Goal: Task Accomplishment & Management: Complete application form

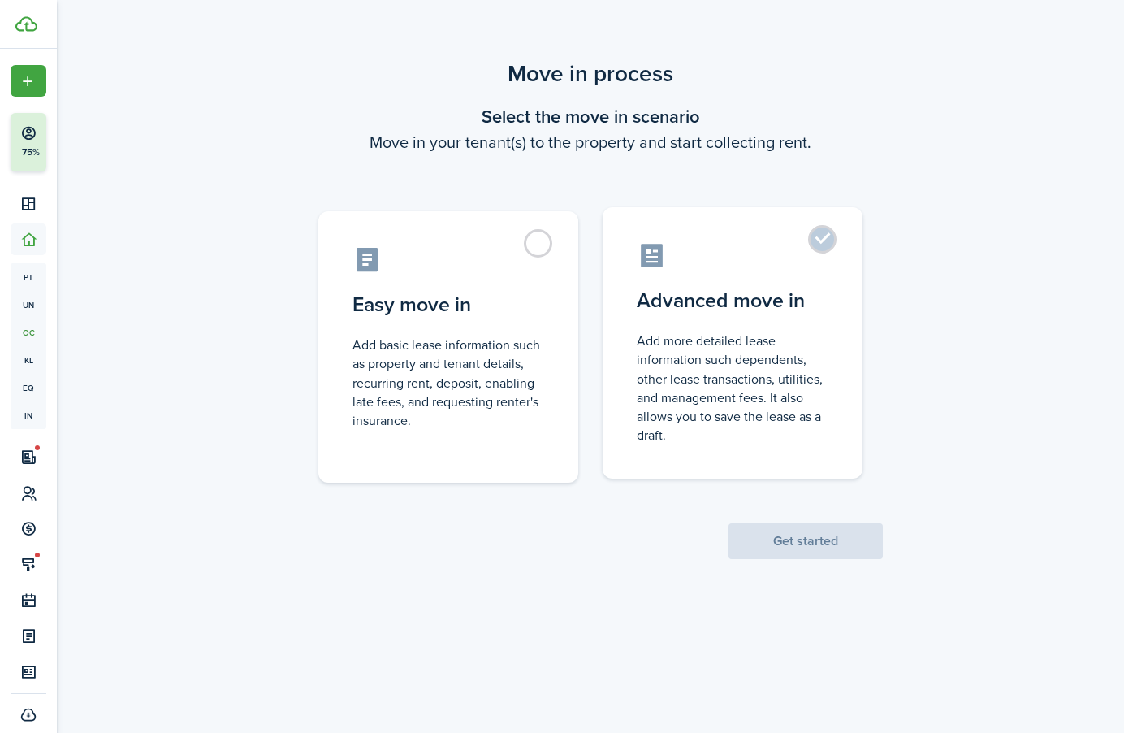
click at [748, 297] on control-radio-card-title "Advanced move in" at bounding box center [733, 300] width 192 height 29
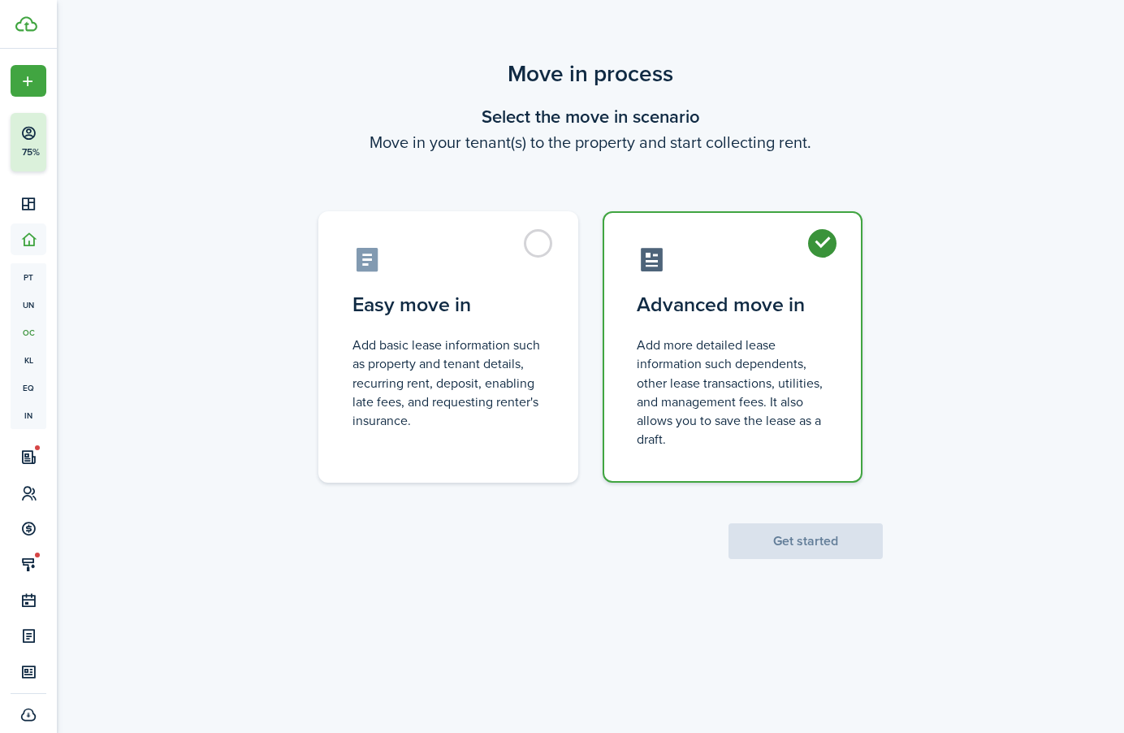
radio input "true"
click at [816, 535] on button "Get started" at bounding box center [806, 541] width 154 height 36
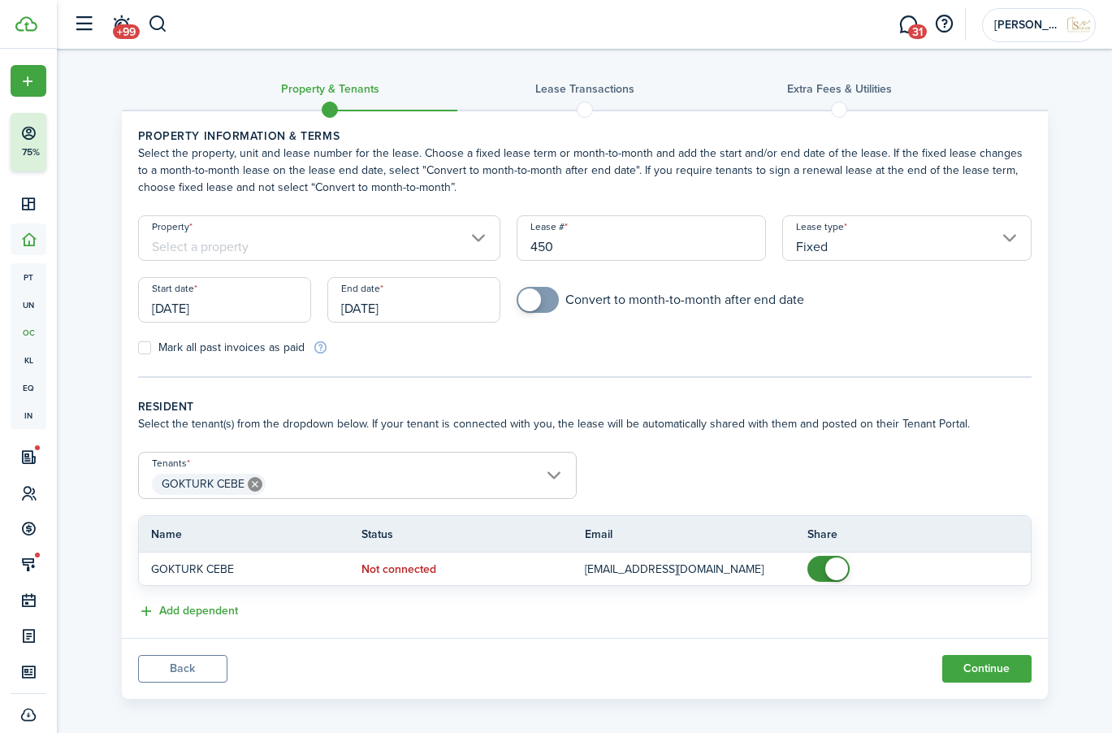
click at [362, 240] on input "Property" at bounding box center [319, 237] width 363 height 45
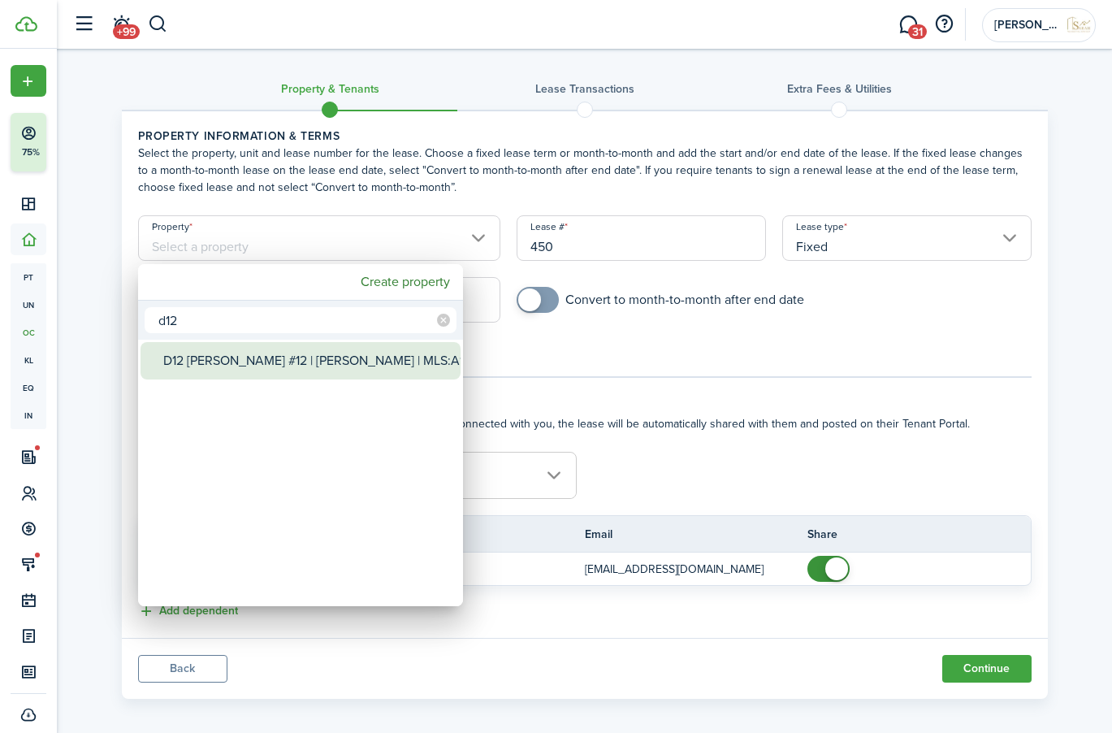
type input "d12"
click at [316, 378] on div "D12 [PERSON_NAME] #12 | [PERSON_NAME] | MLS:A11222221" at bounding box center [307, 360] width 288 height 37
type input "D12 [PERSON_NAME] #12 | [PERSON_NAME] | MLS:A11222221"
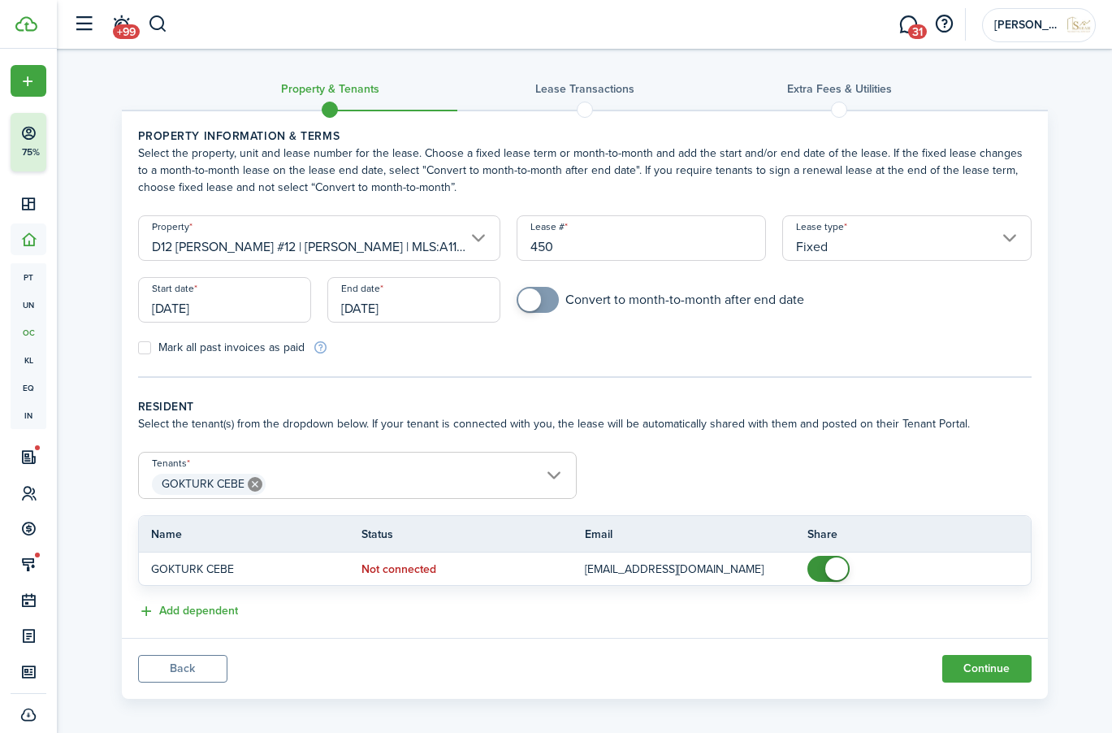
click at [254, 309] on input "[DATE]" at bounding box center [224, 299] width 173 height 45
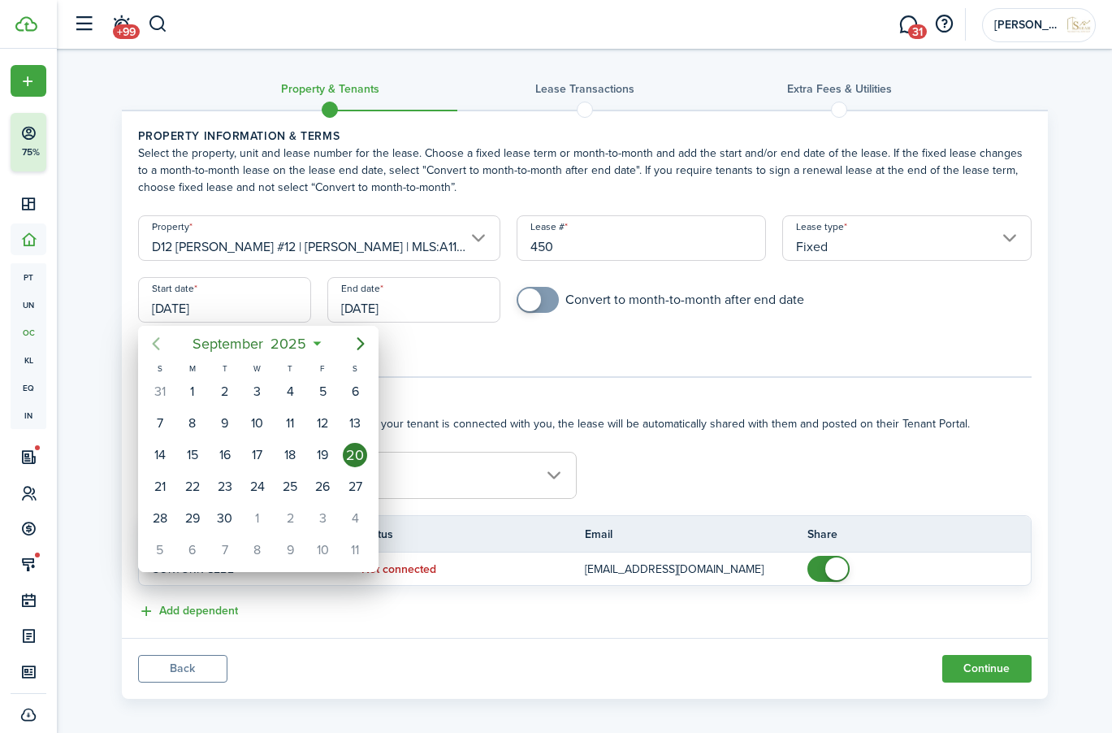
click at [154, 339] on icon "Previous page" at bounding box center [155, 343] width 19 height 19
click at [317, 457] on div "15" at bounding box center [322, 455] width 24 height 24
type input "[DATE]"
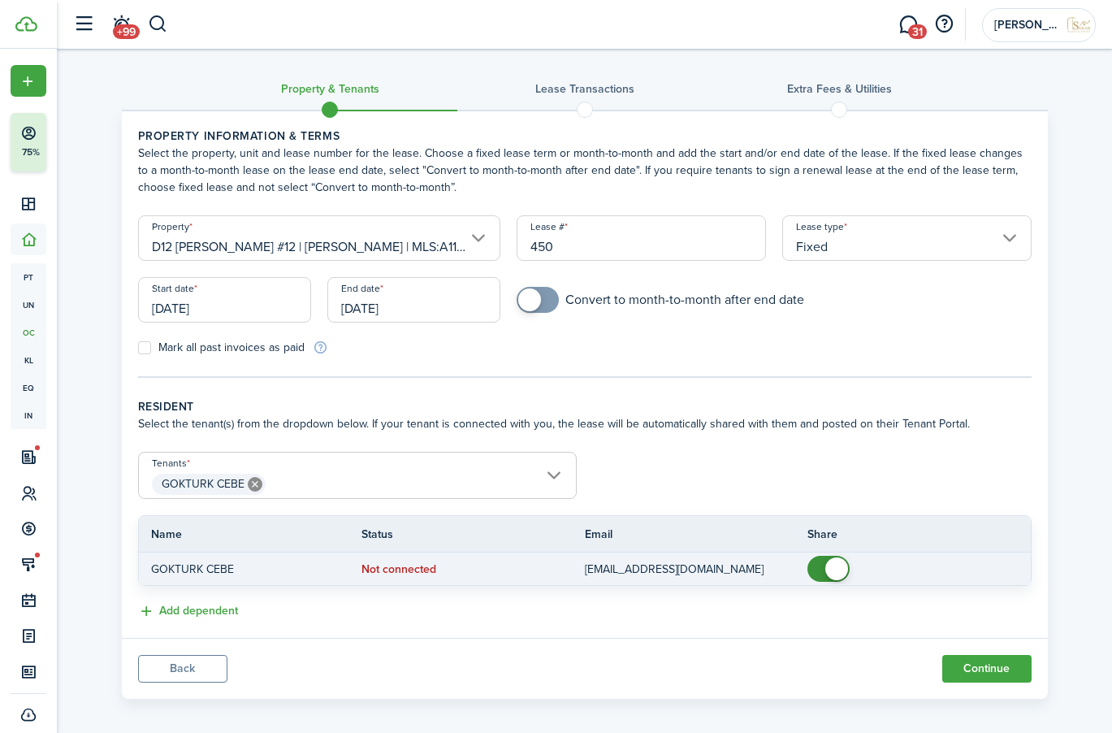
checkbox input "false"
click at [841, 571] on span at bounding box center [836, 568] width 23 height 23
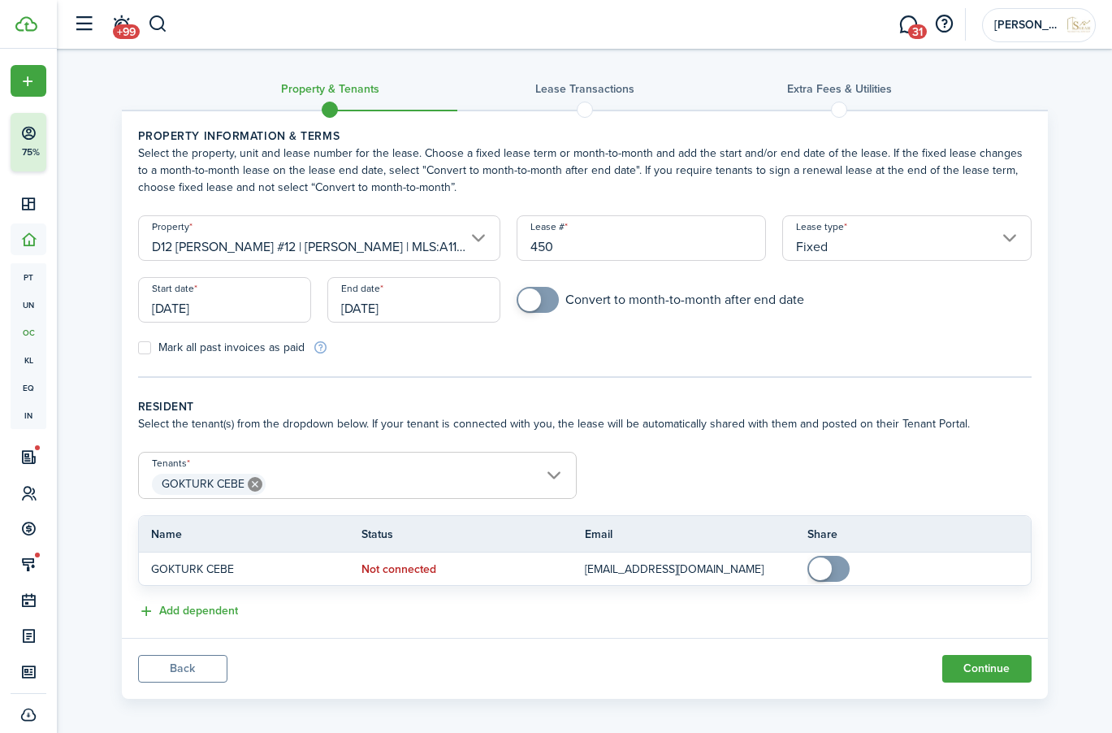
click at [408, 308] on input "[DATE]" at bounding box center [413, 299] width 173 height 45
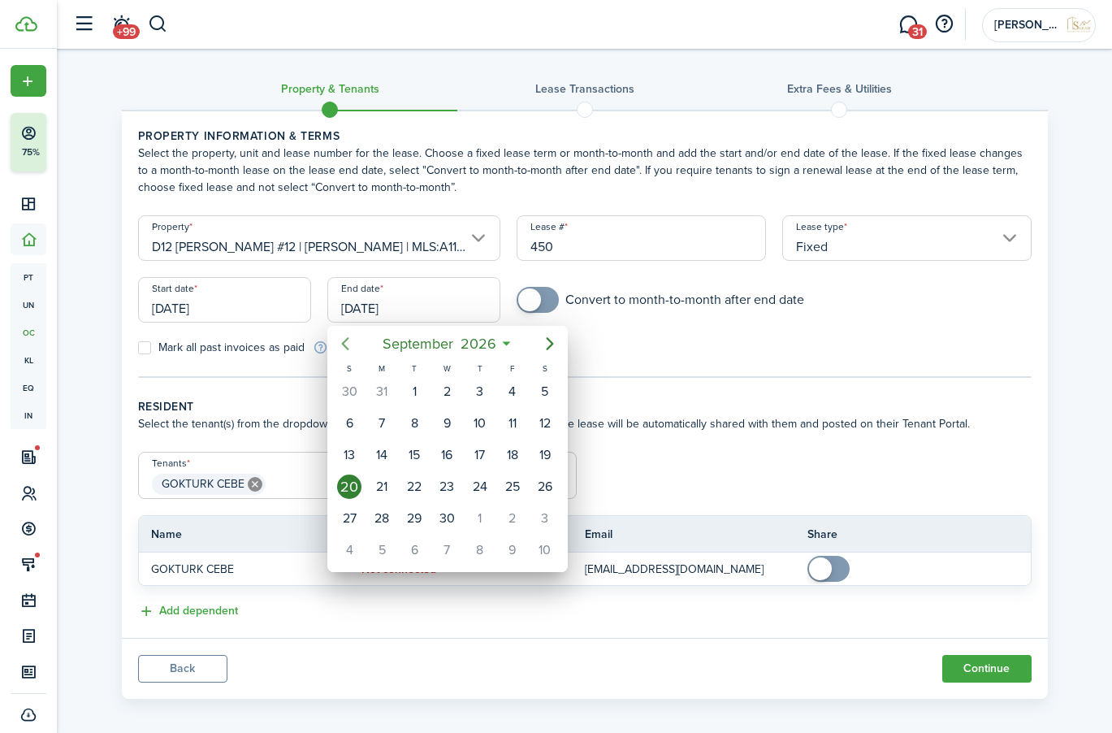
click at [346, 344] on icon "Previous page" at bounding box center [345, 343] width 19 height 19
click at [354, 349] on icon "Previous page" at bounding box center [345, 343] width 19 height 19
click at [504, 457] on div "14" at bounding box center [512, 455] width 24 height 24
type input "[DATE]"
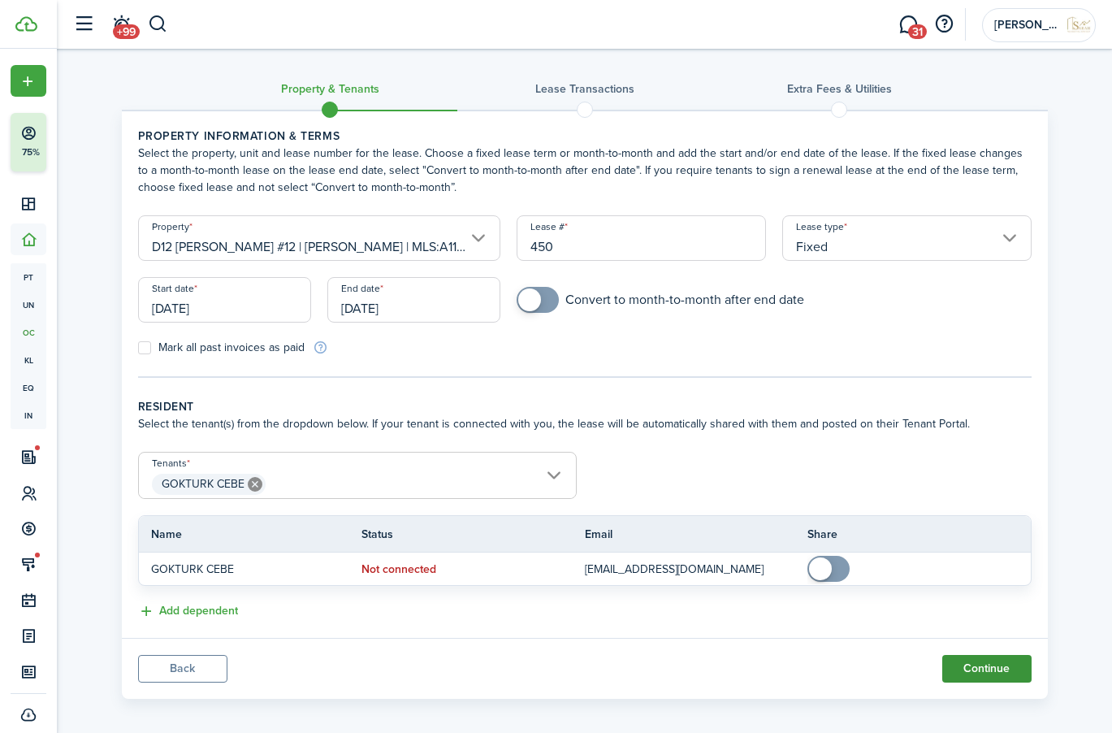
click at [968, 671] on button "Continue" at bounding box center [986, 669] width 89 height 28
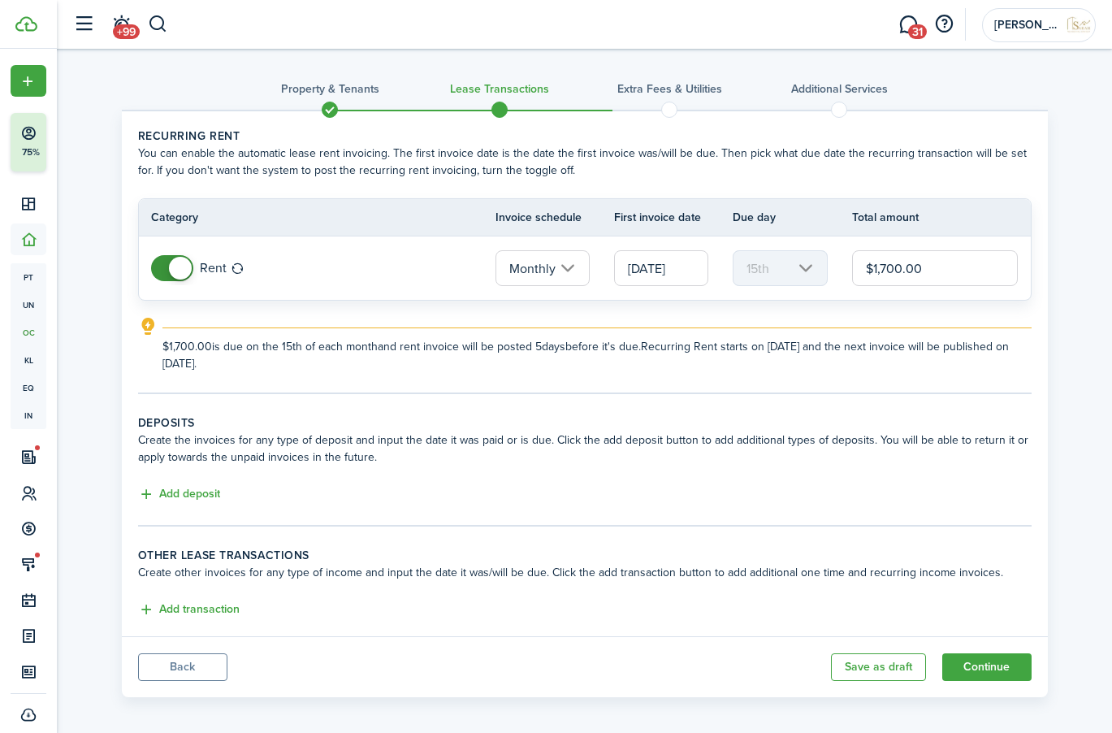
drag, startPoint x: 953, startPoint y: 270, endPoint x: 830, endPoint y: 269, distance: 122.7
click at [830, 269] on tr "Rent Monthly [DATE] 15th $1,700.00" at bounding box center [585, 267] width 892 height 63
type input "$1,850.00"
click at [171, 493] on button "Add deposit" at bounding box center [179, 494] width 82 height 19
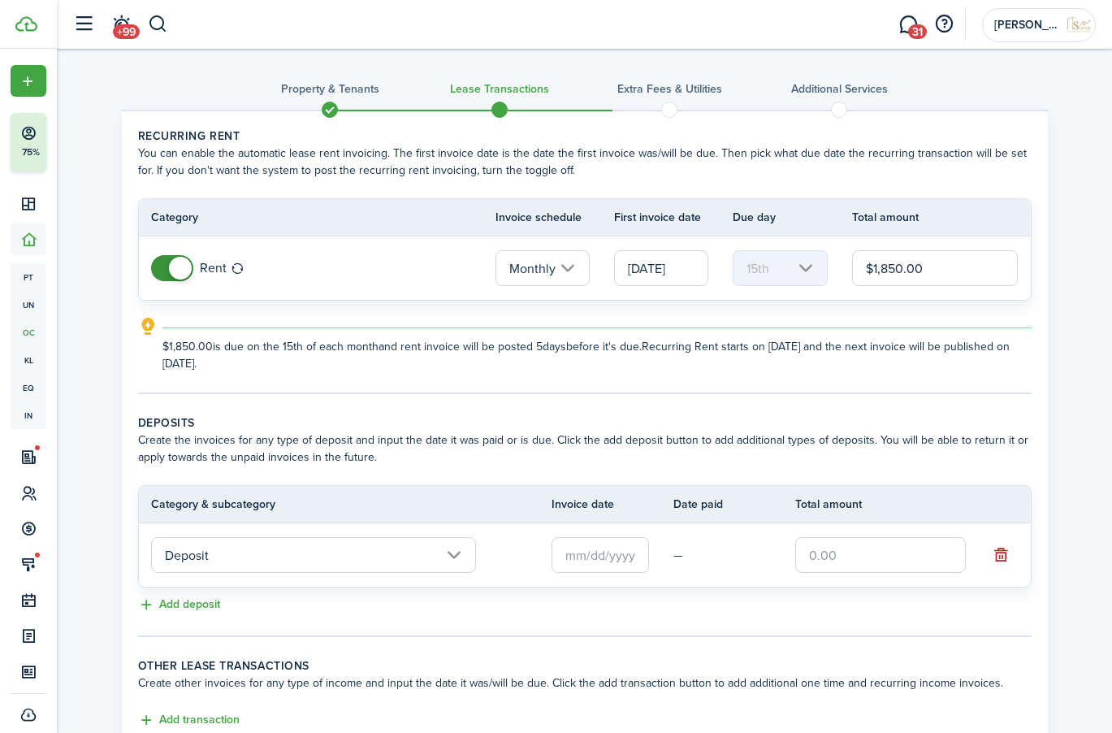
click at [452, 562] on input "Deposit" at bounding box center [313, 555] width 325 height 36
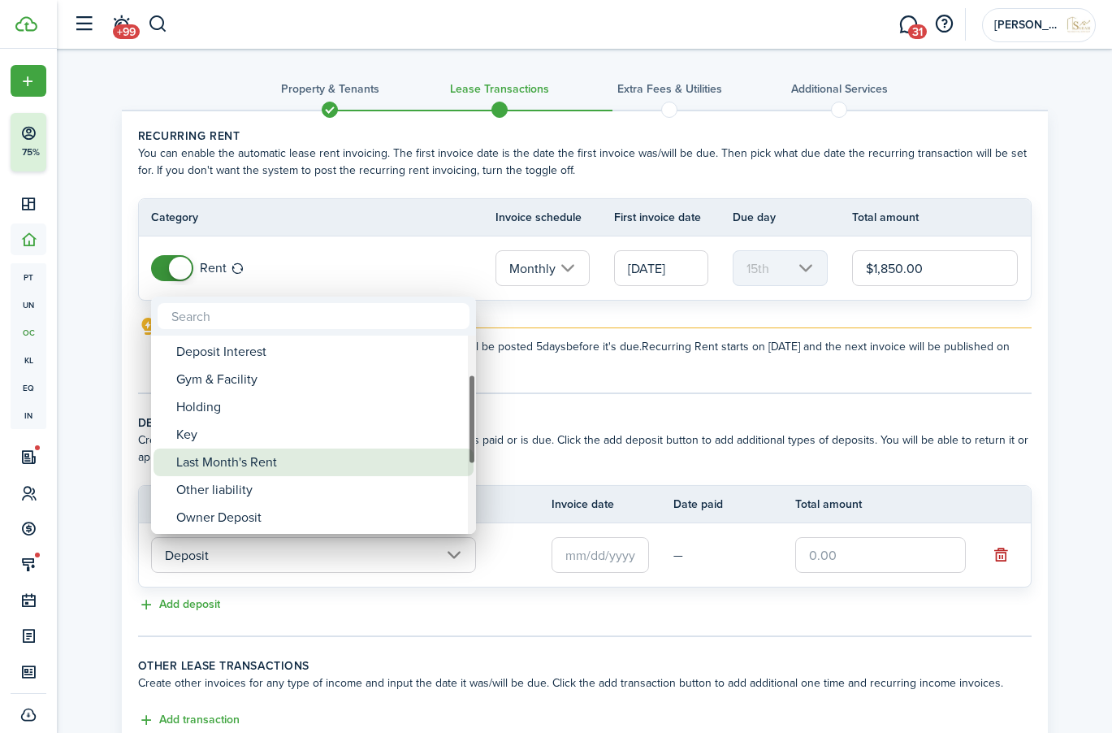
click at [272, 467] on div "Last Month's Rent" at bounding box center [320, 462] width 288 height 28
type input "Deposit / Last Month's Rent"
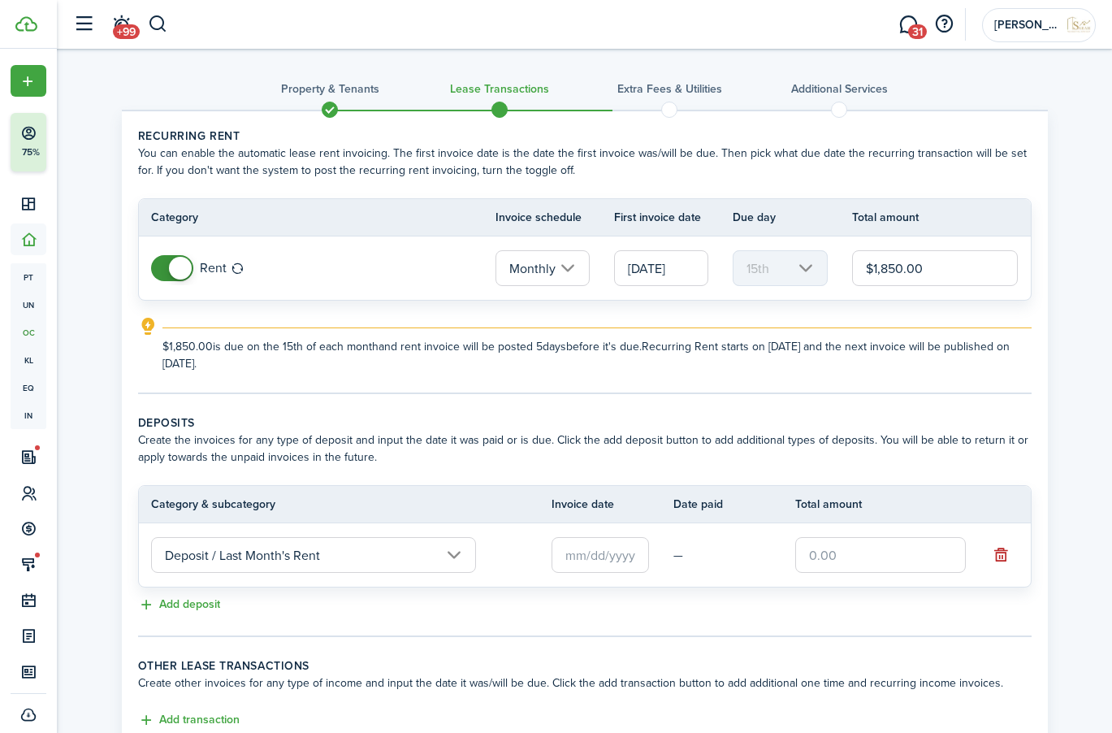
click at [582, 552] on input "text" at bounding box center [600, 555] width 97 height 36
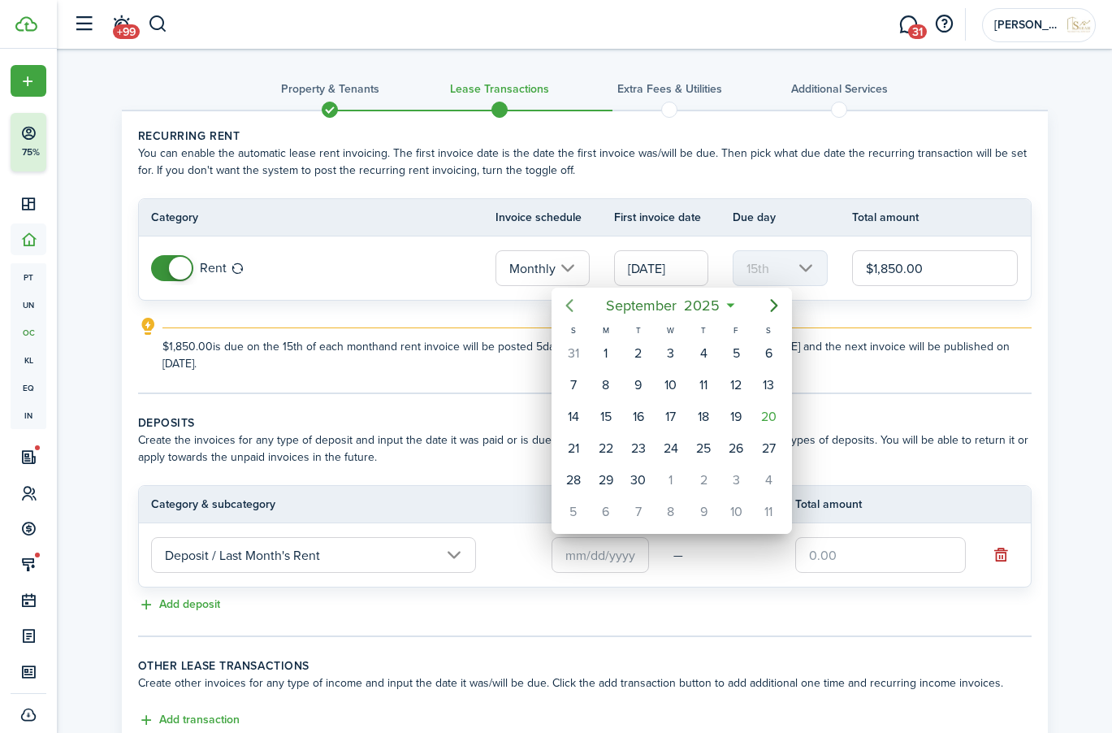
click at [561, 304] on icon "Previous page" at bounding box center [569, 305] width 19 height 19
click at [722, 413] on div "15" at bounding box center [736, 416] width 32 height 31
type input "[DATE]"
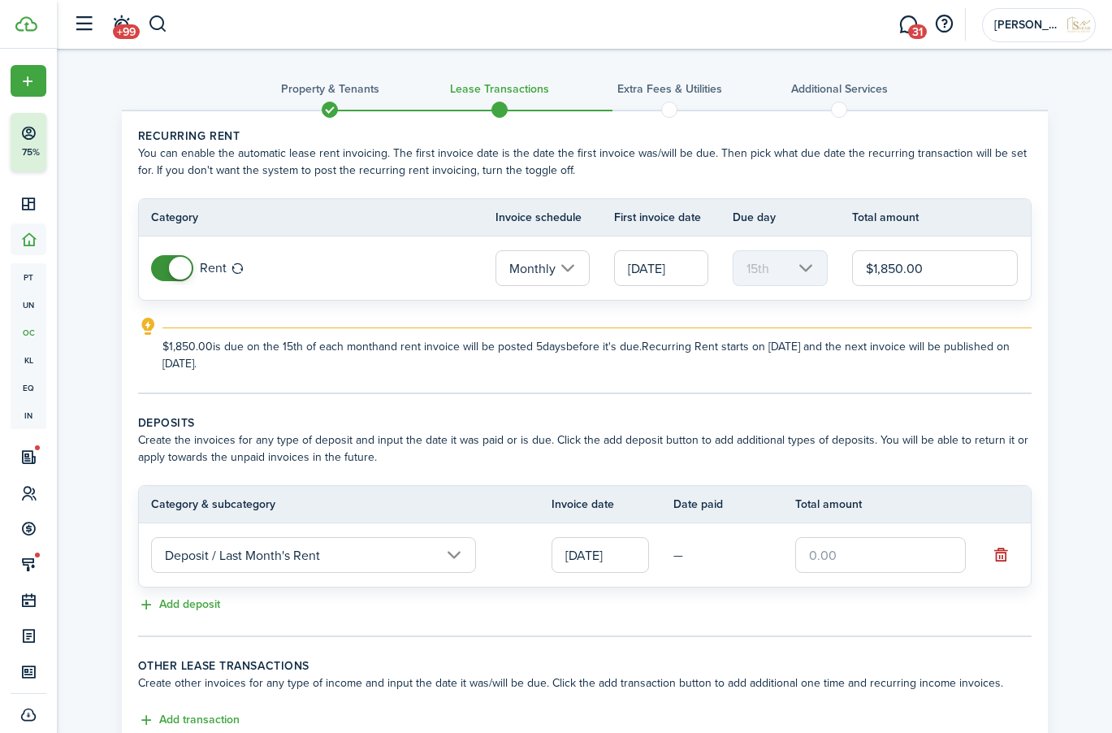
click at [869, 556] on input "text" at bounding box center [880, 555] width 171 height 36
drag, startPoint x: 875, startPoint y: 559, endPoint x: 790, endPoint y: 552, distance: 84.7
click at [790, 552] on tr "Deposit / Last Month's Rent [DATE] — $1,825" at bounding box center [585, 554] width 892 height 63
type input "$1,825.00"
click at [806, 433] on wizard-step-header-description "Create the invoices for any type of deposit and input the date it was paid or i…" at bounding box center [585, 448] width 894 height 34
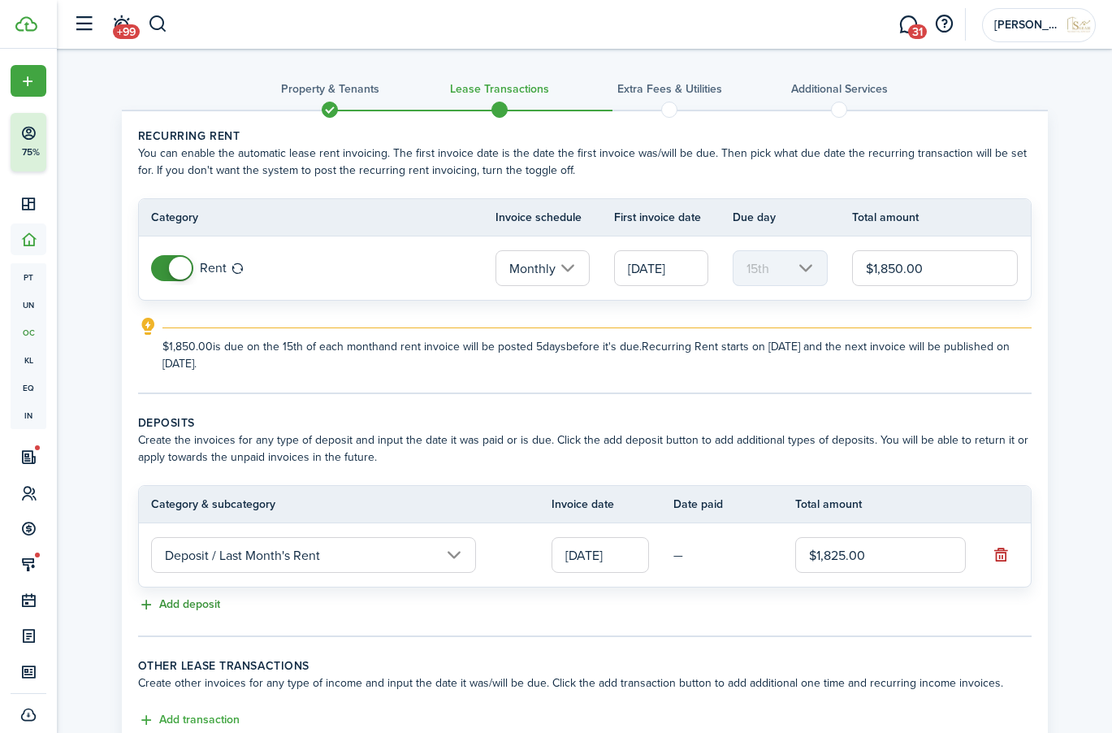
click at [196, 599] on button "Add deposit" at bounding box center [179, 604] width 82 height 19
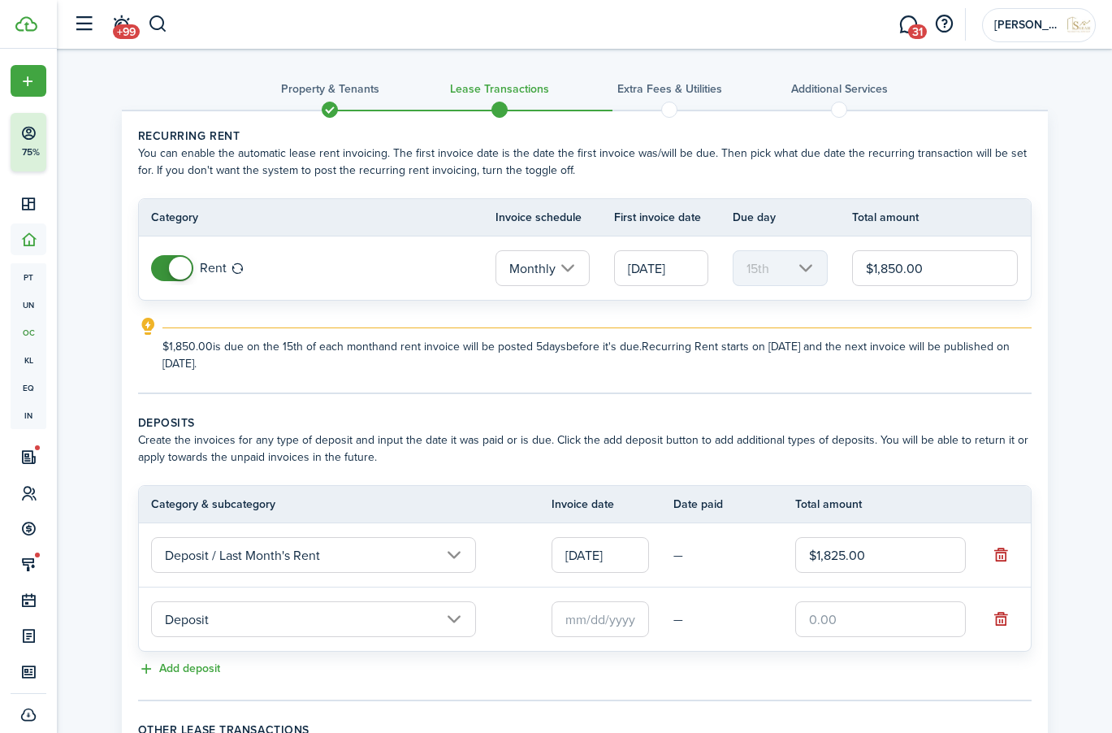
click at [258, 622] on input "Deposit" at bounding box center [313, 619] width 325 height 36
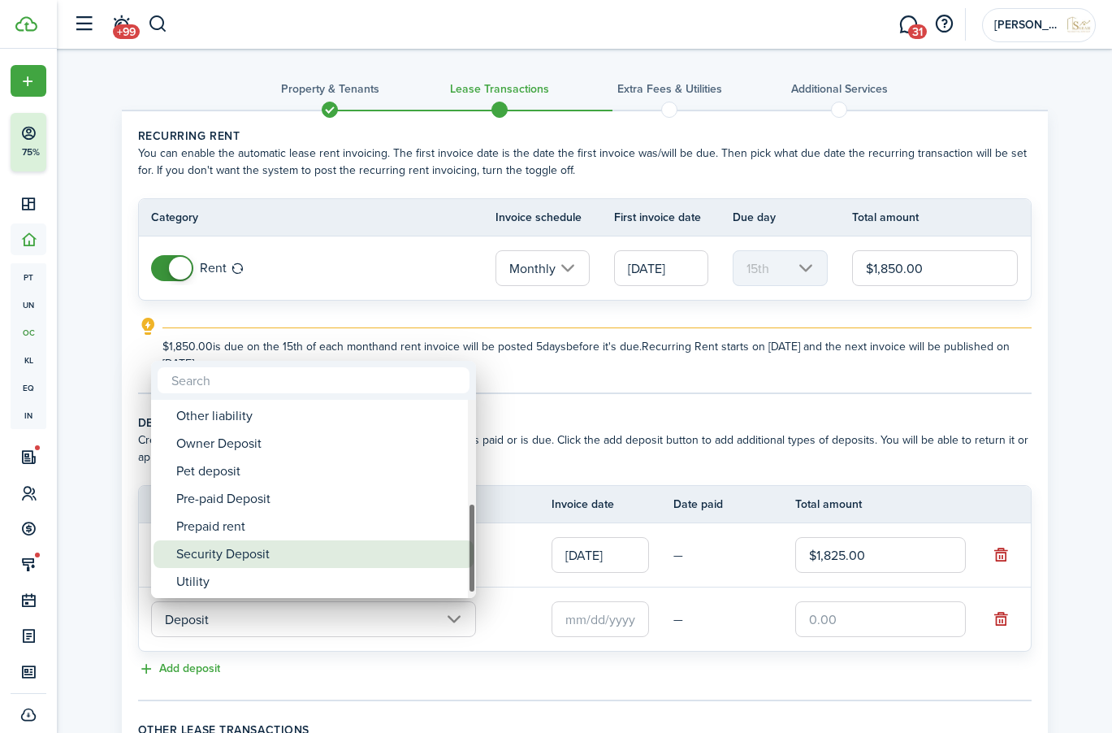
drag, startPoint x: 281, startPoint y: 552, endPoint x: 374, endPoint y: 581, distance: 97.1
click at [281, 552] on div "Security Deposit" at bounding box center [320, 554] width 288 height 28
type input "Deposit / Security Deposit"
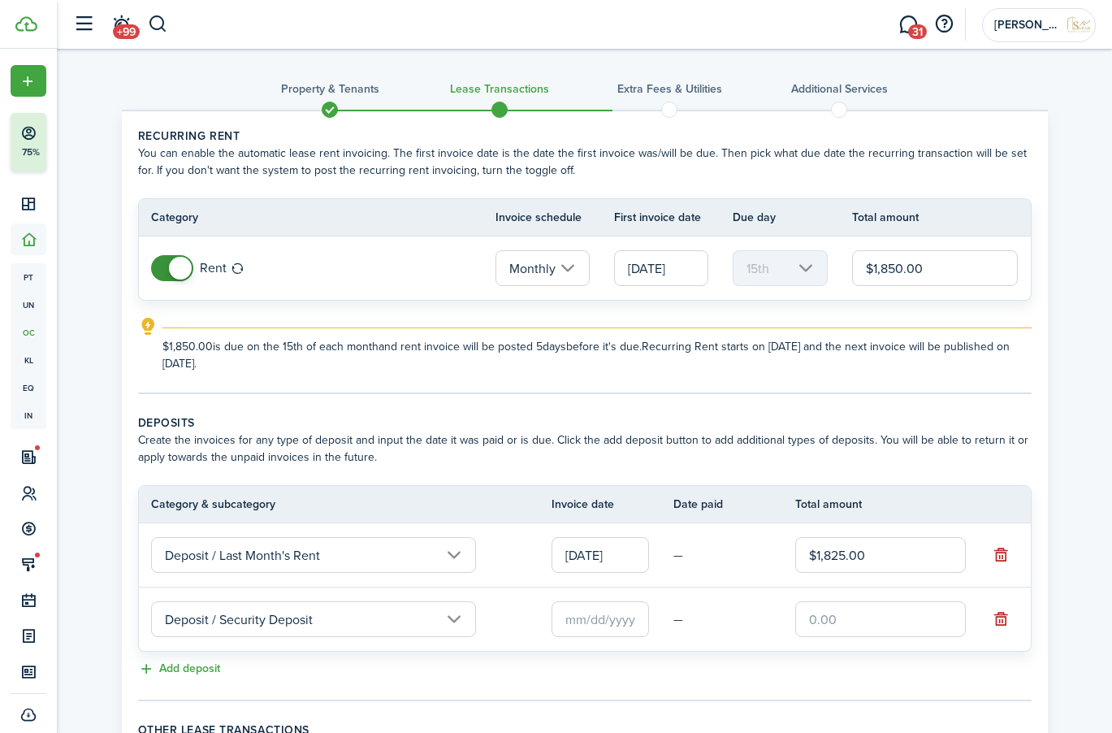
click at [608, 629] on input "text" at bounding box center [600, 619] width 97 height 36
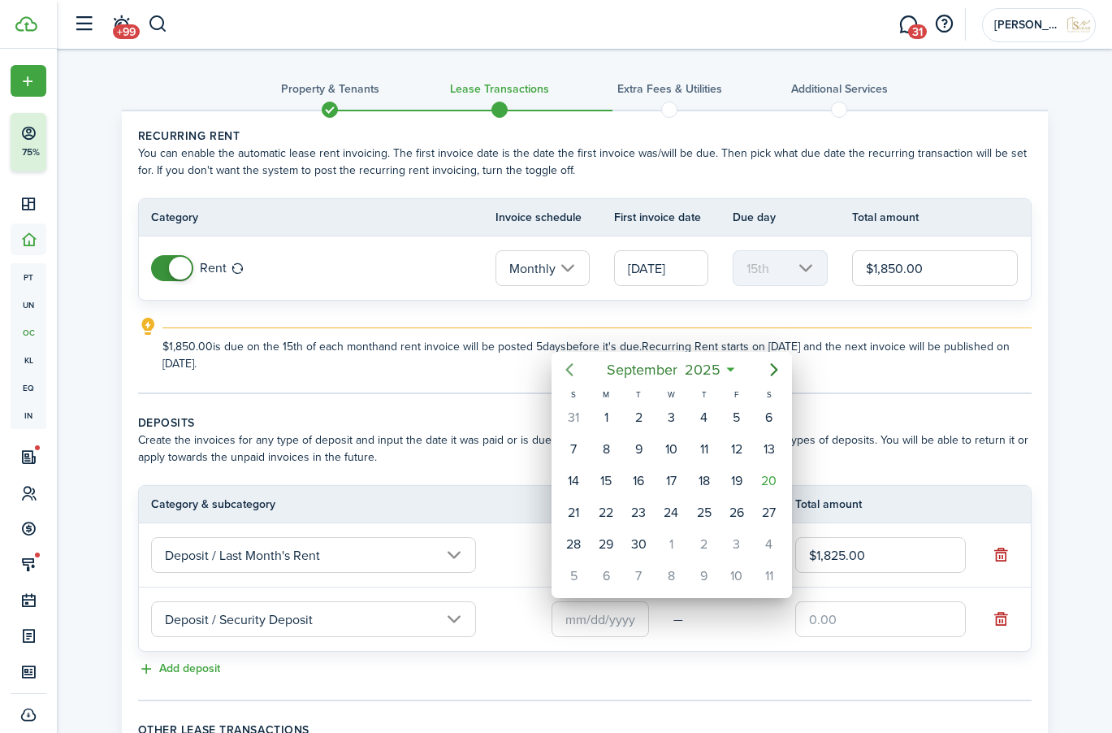
click at [573, 370] on icon "Previous page" at bounding box center [569, 369] width 19 height 19
click at [729, 482] on div "15" at bounding box center [736, 481] width 24 height 24
type input "[DATE]"
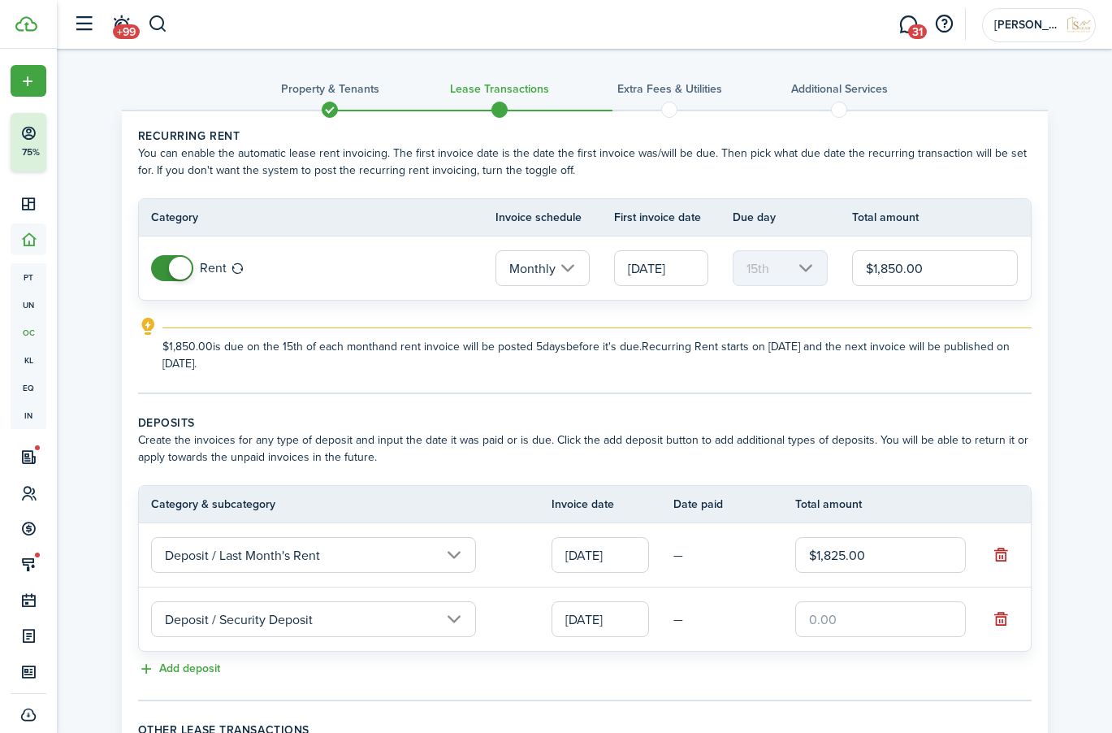
click at [850, 617] on input "text" at bounding box center [880, 619] width 171 height 36
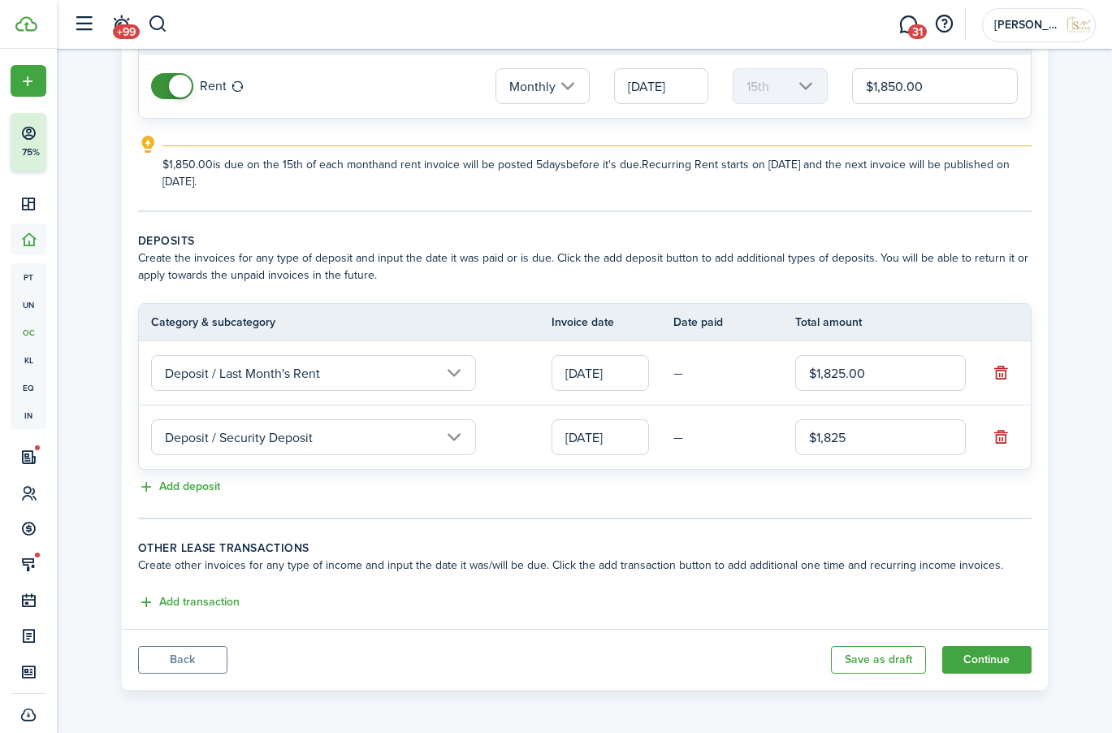
scroll to position [184, 0]
type input "$1,825.00"
click at [210, 600] on button "Add transaction" at bounding box center [189, 600] width 102 height 19
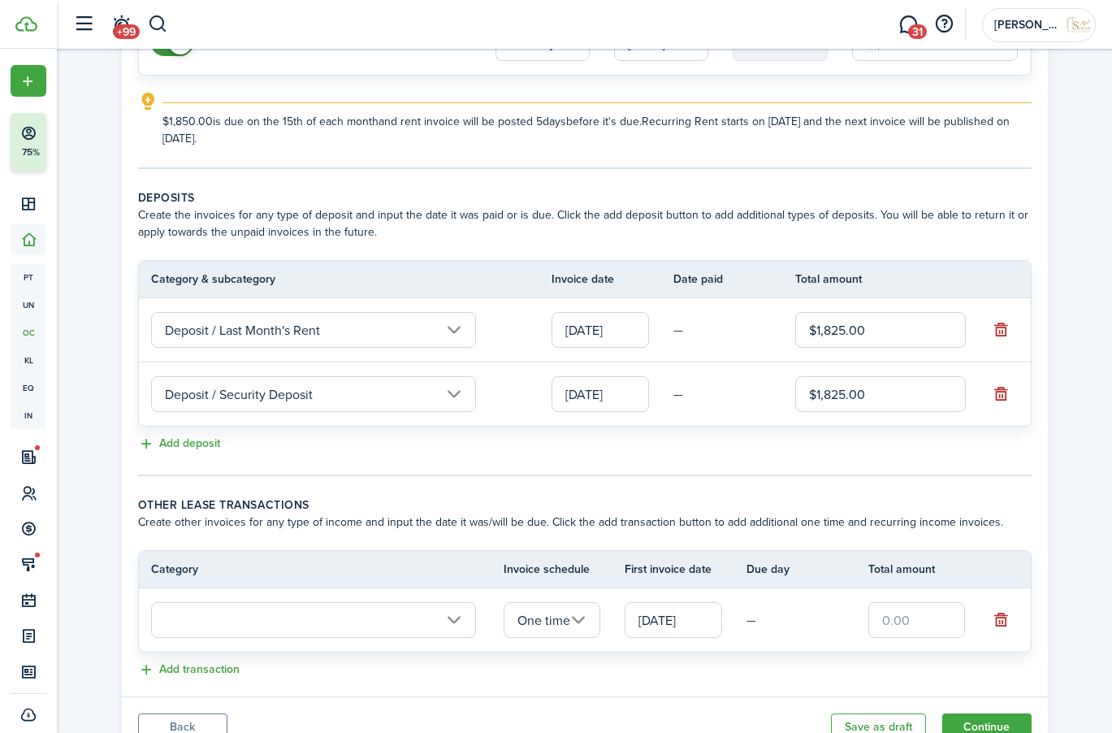
scroll to position [253, 0]
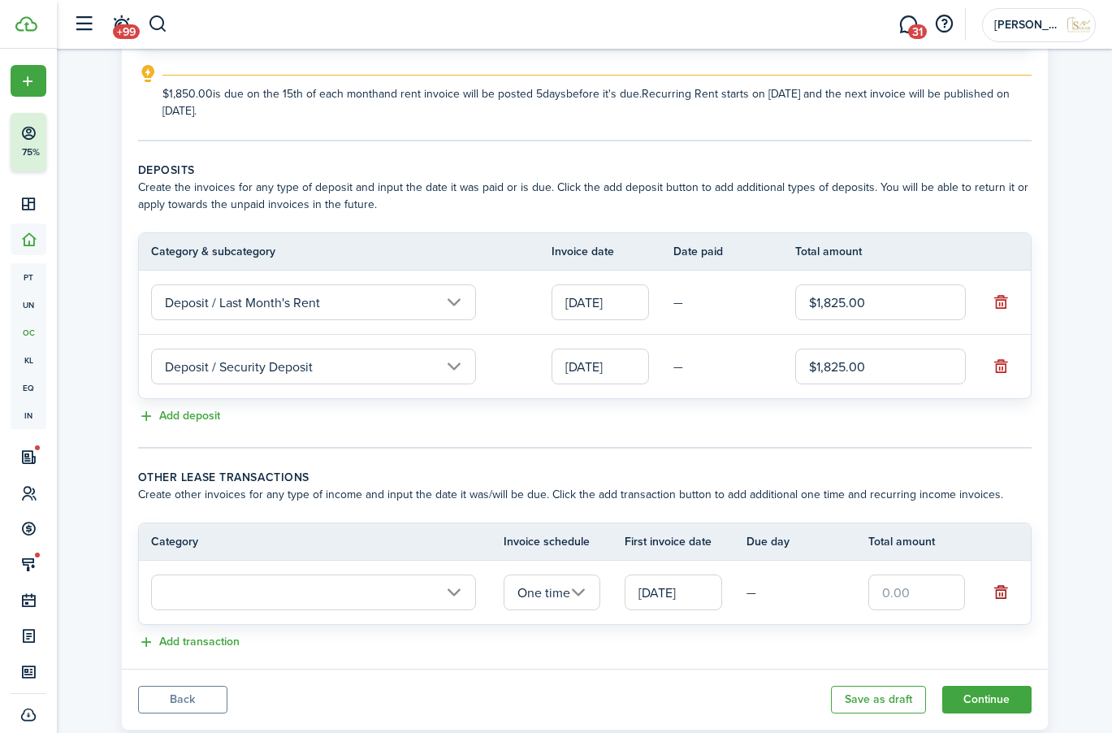
click at [996, 591] on button "button" at bounding box center [1000, 592] width 23 height 23
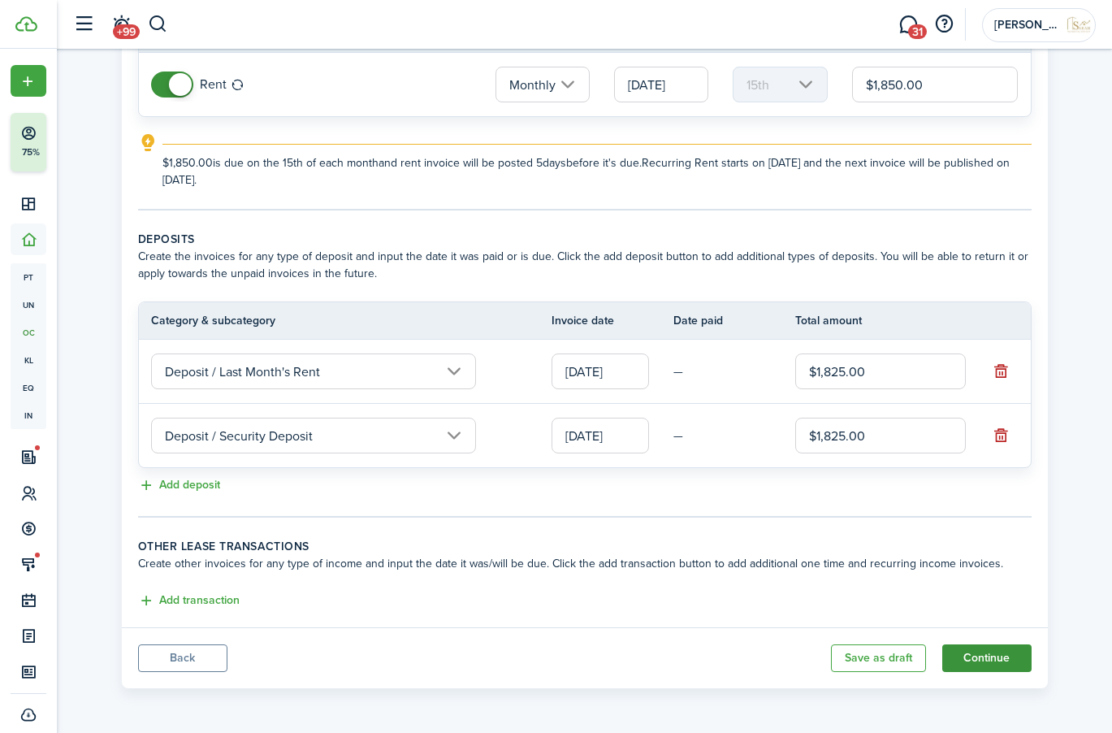
click at [987, 656] on button "Continue" at bounding box center [986, 658] width 89 height 28
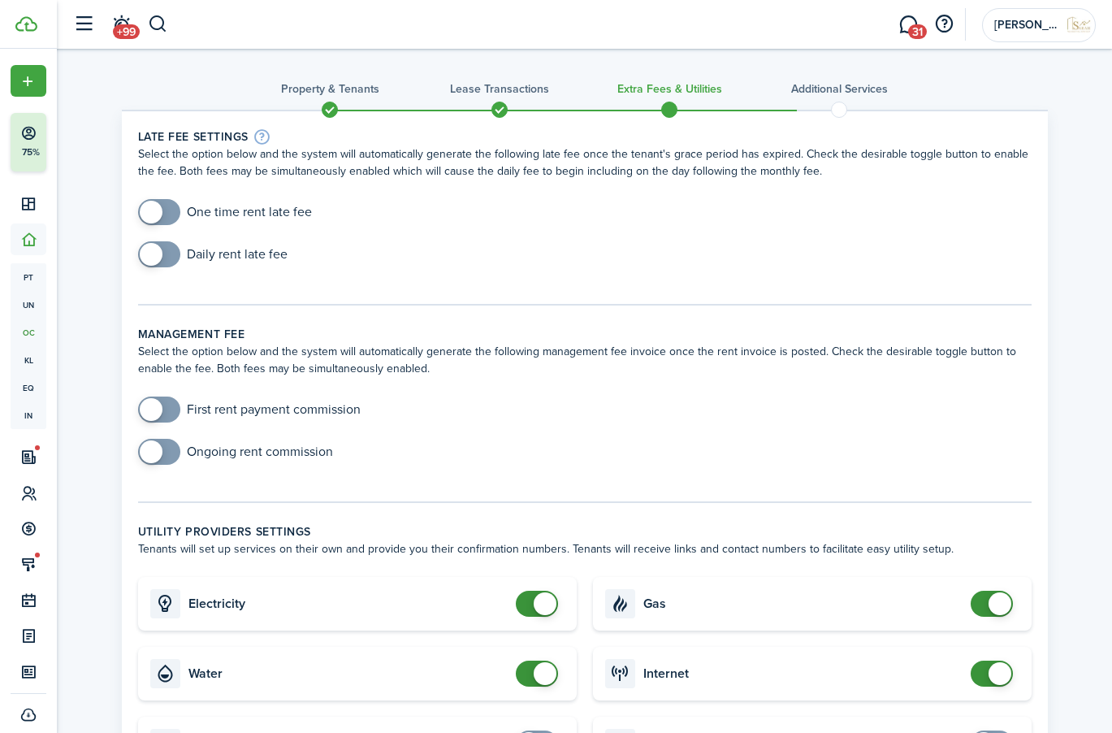
checkbox input "true"
click at [153, 457] on span at bounding box center [151, 451] width 23 height 23
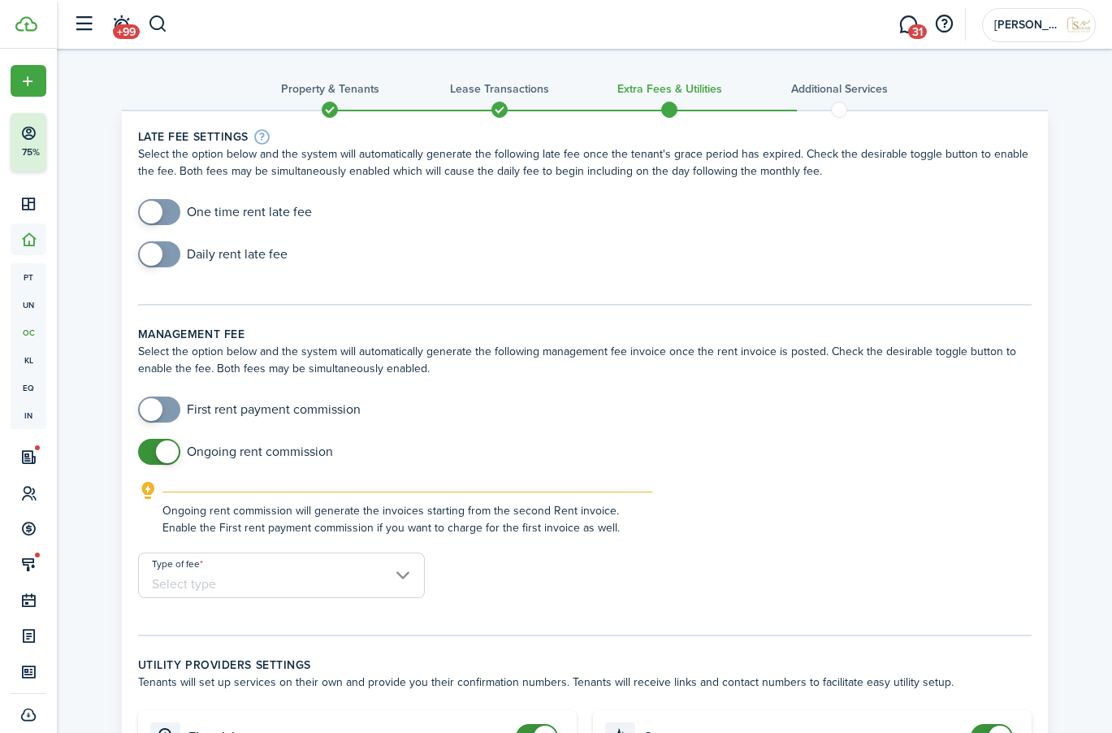
click at [258, 579] on input "Type of fee" at bounding box center [281, 574] width 287 height 45
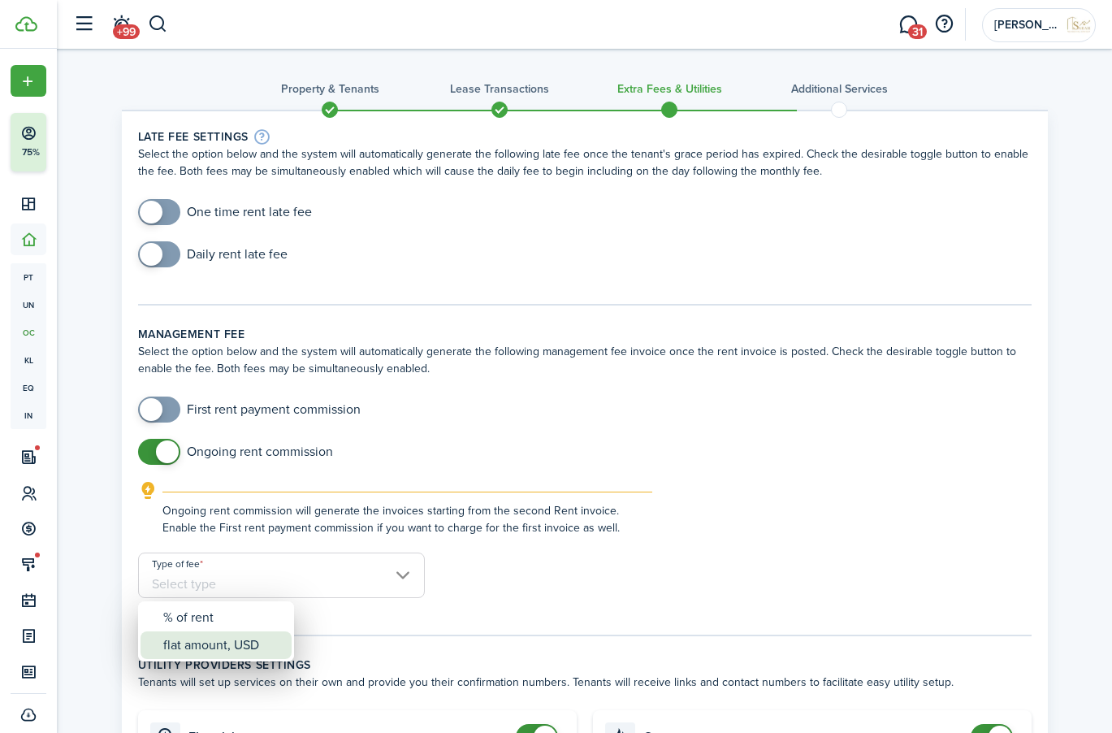
click at [225, 639] on div "flat amount, USD" at bounding box center [222, 645] width 119 height 28
type input "flat amount, USD"
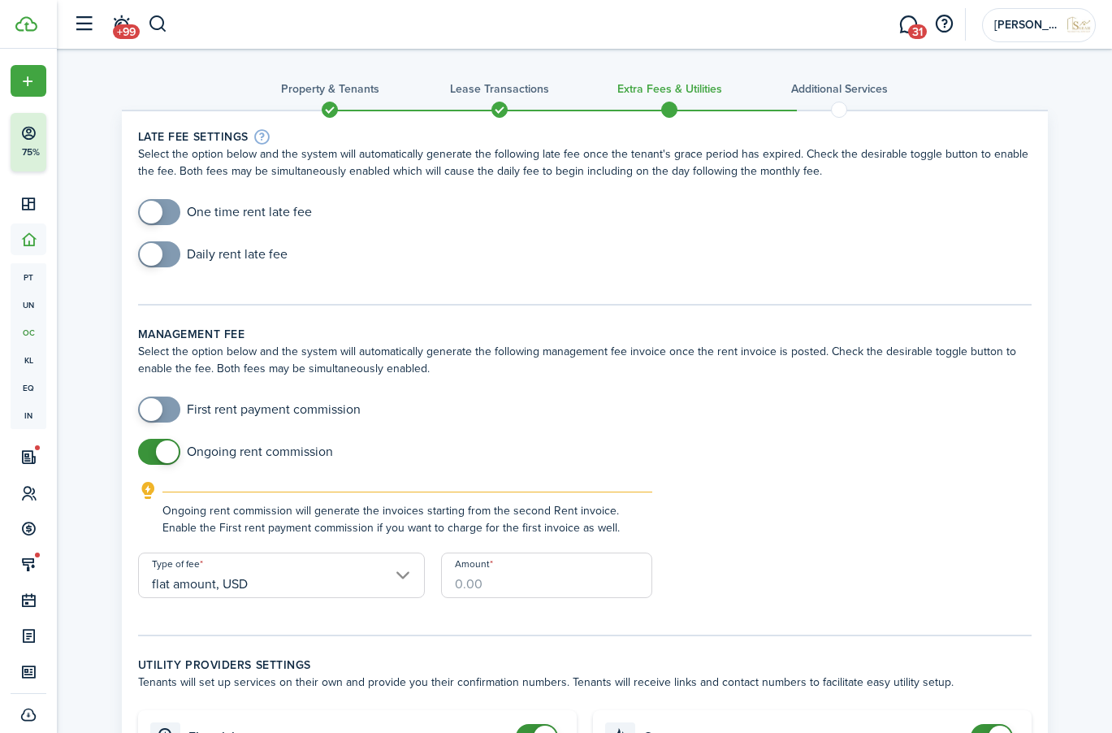
click at [486, 582] on input "Amount" at bounding box center [546, 574] width 211 height 45
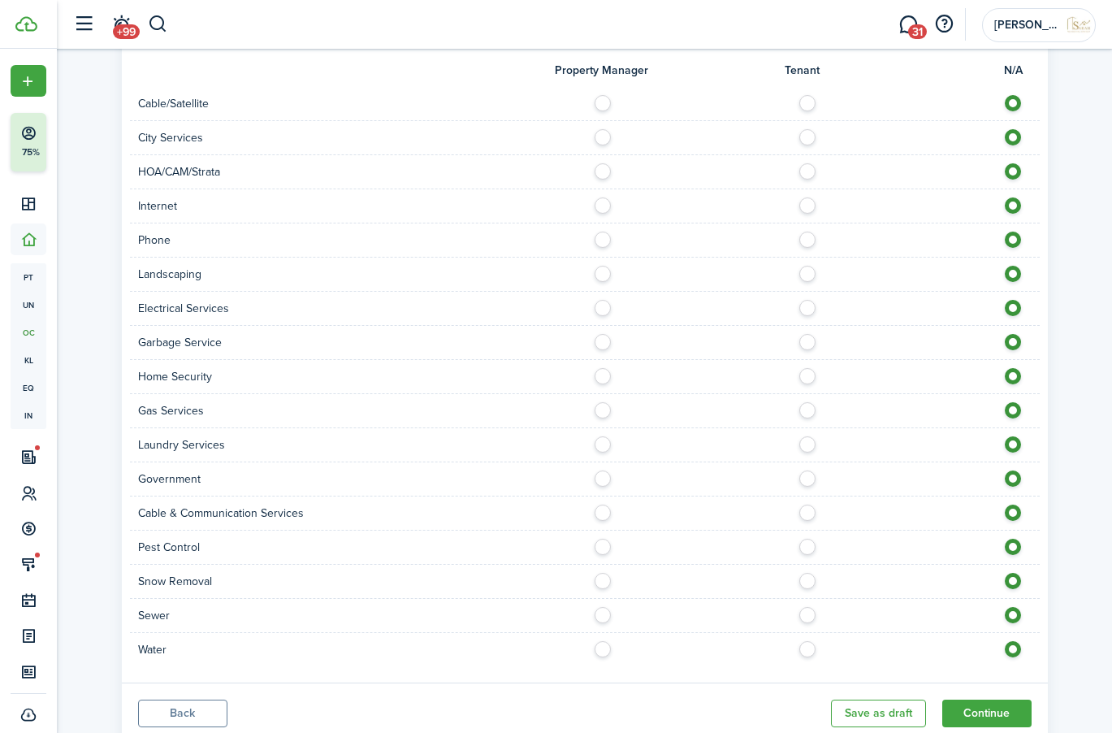
scroll to position [1160, 0]
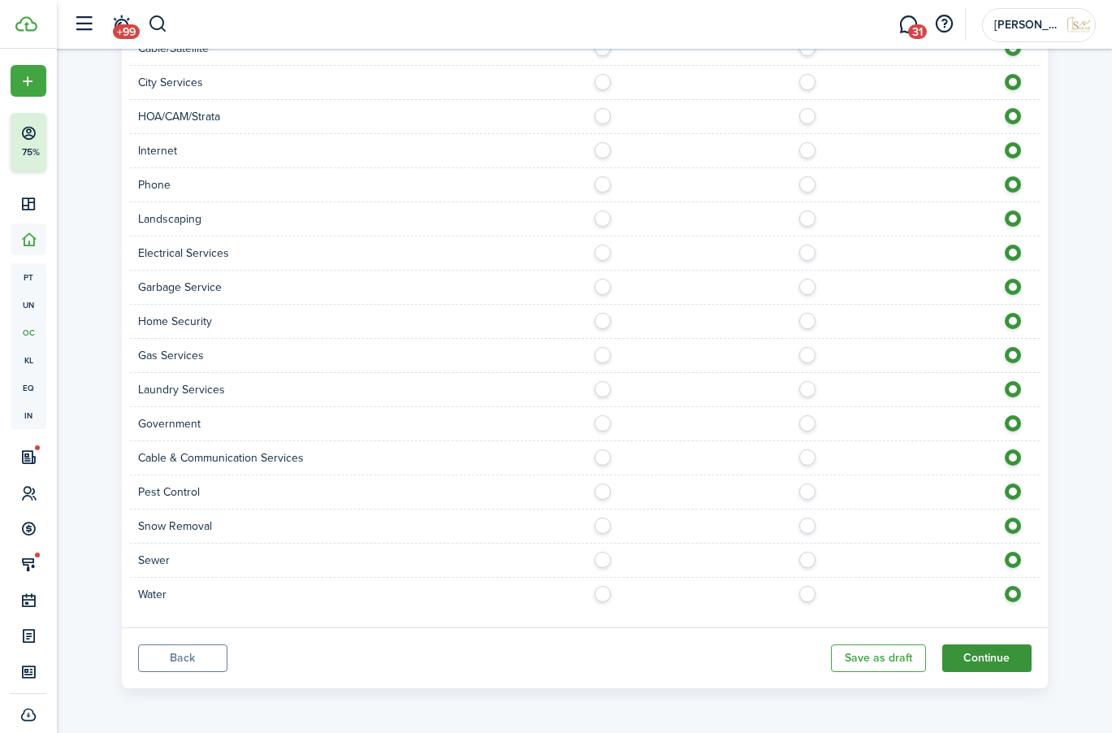
type input "$129.50"
click at [981, 654] on button "Continue" at bounding box center [986, 658] width 89 height 28
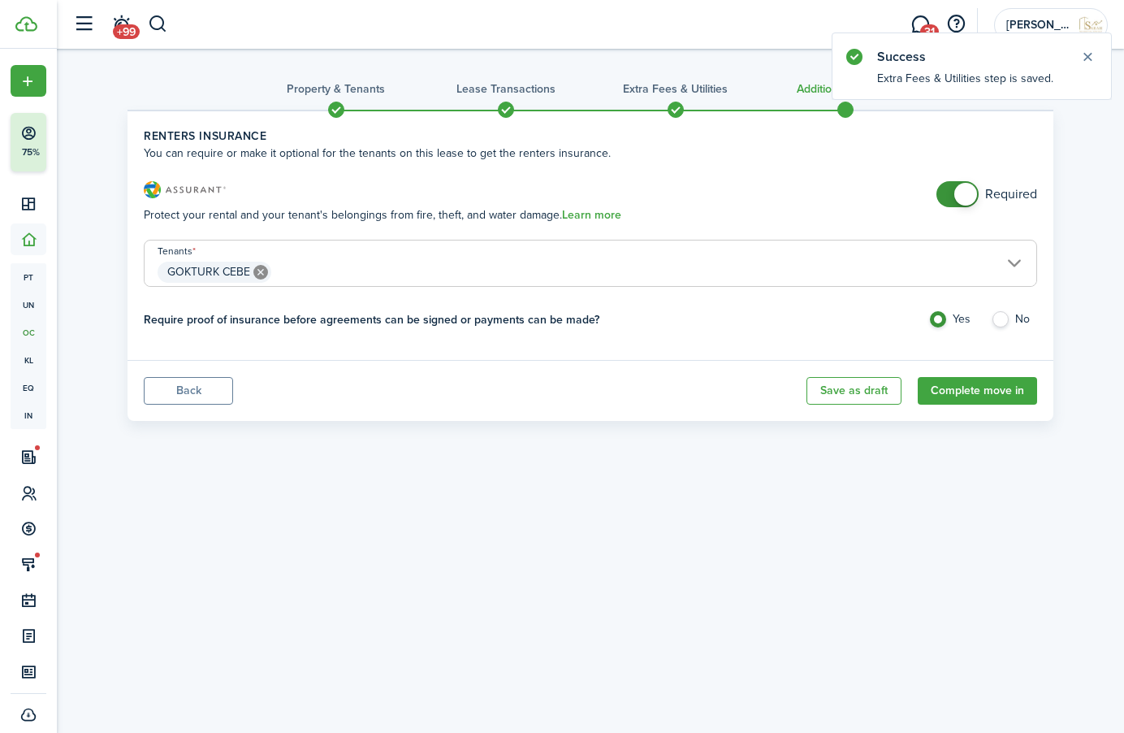
checkbox input "false"
click at [967, 197] on span at bounding box center [966, 194] width 23 height 23
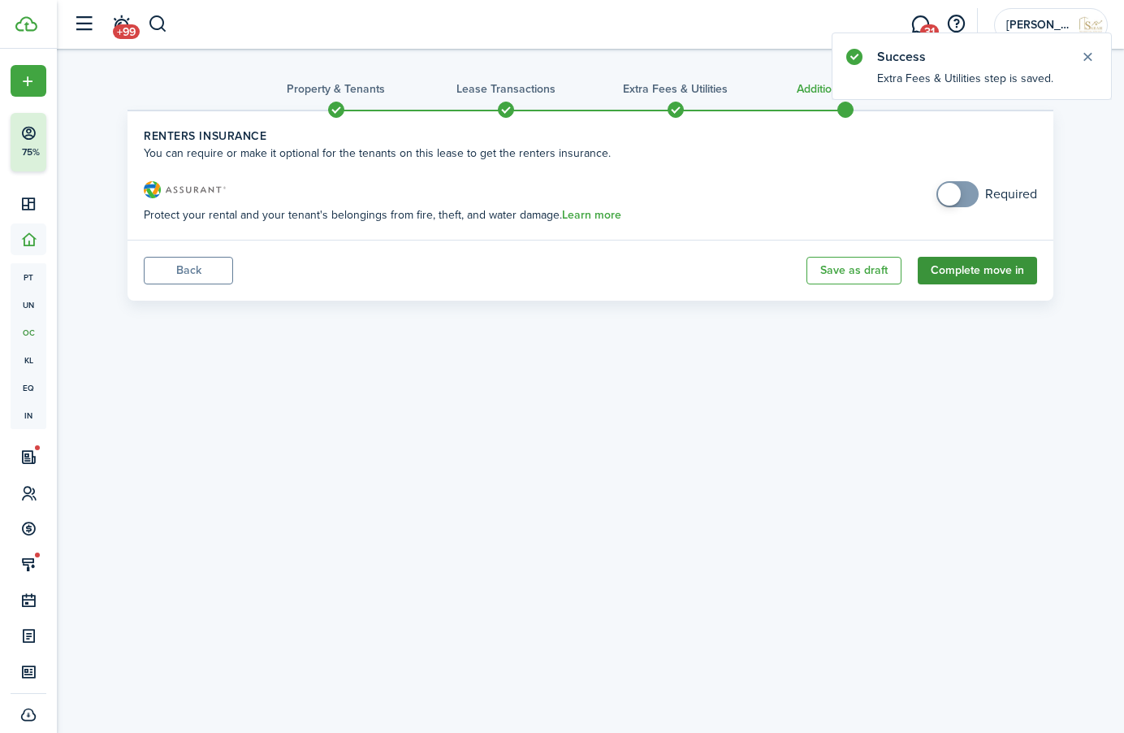
click at [973, 269] on button "Complete move in" at bounding box center [977, 271] width 119 height 28
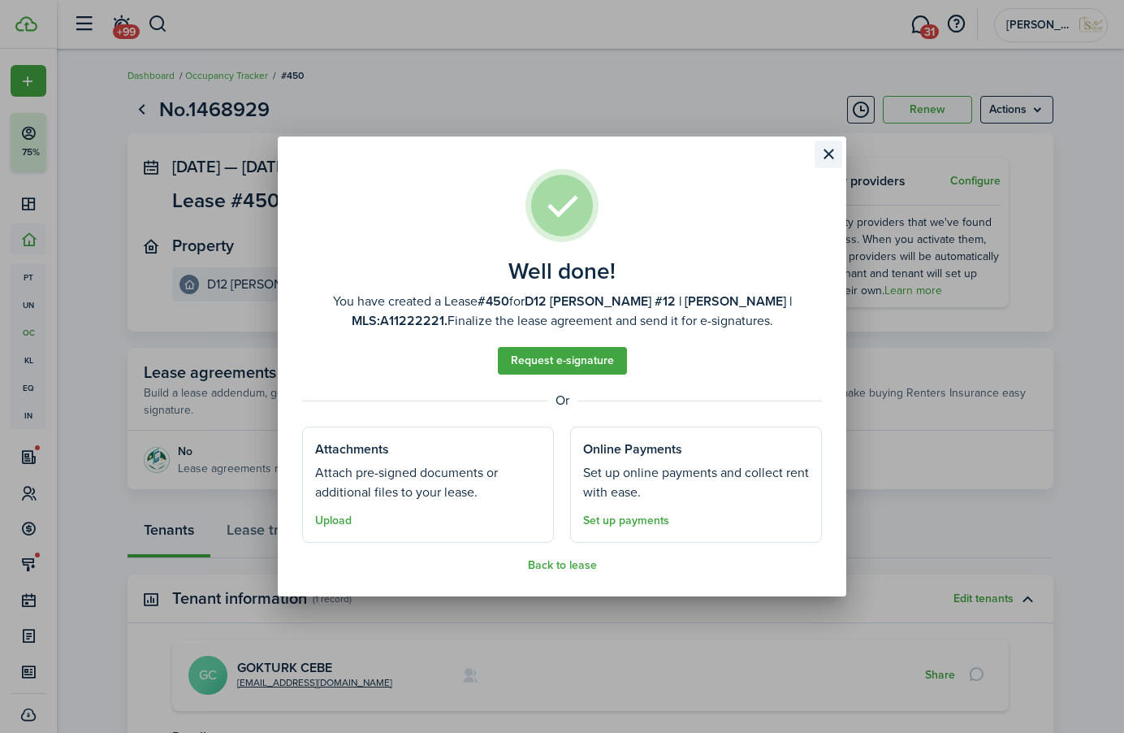
click at [827, 154] on button "Close modal" at bounding box center [829, 155] width 28 height 28
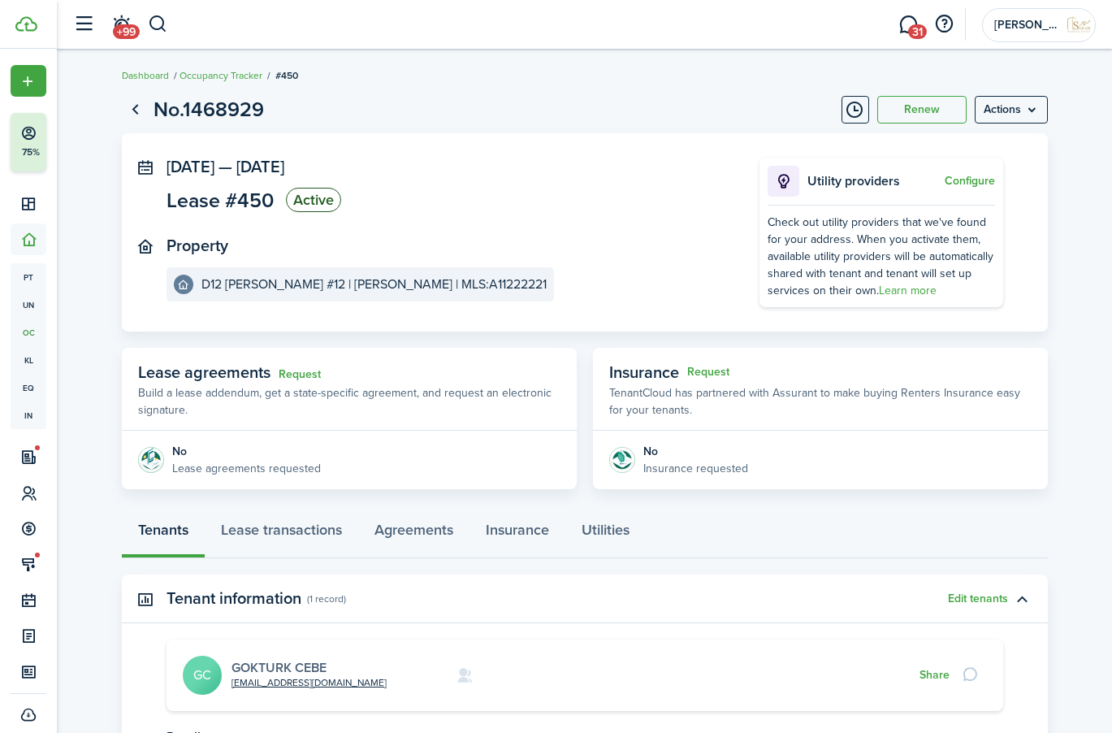
click at [280, 665] on link "GOKTURK CEBE" at bounding box center [279, 667] width 95 height 19
